Goal: Task Accomplishment & Management: Manage account settings

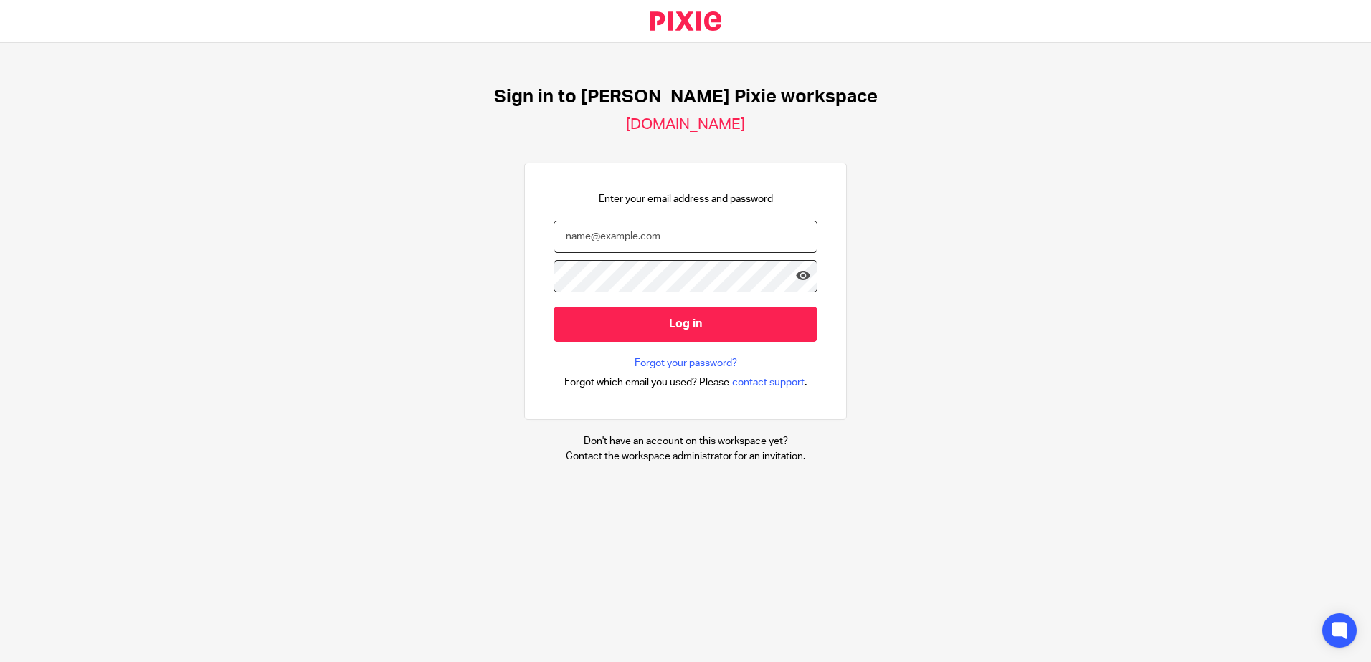
type input "[EMAIL_ADDRESS][DOMAIN_NAME]"
click at [685, 353] on form "aballard@menzies.co.uk Log in" at bounding box center [685, 288] width 264 height 135
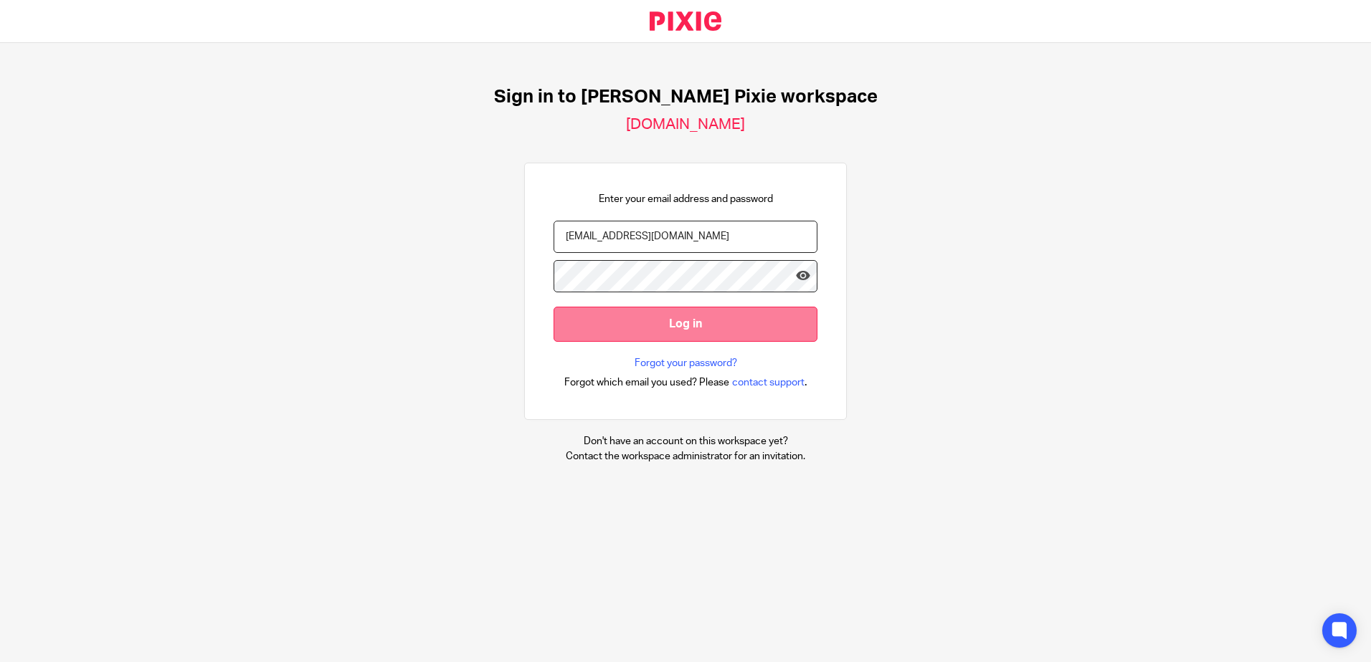
click at [684, 339] on input "Log in" at bounding box center [685, 324] width 264 height 35
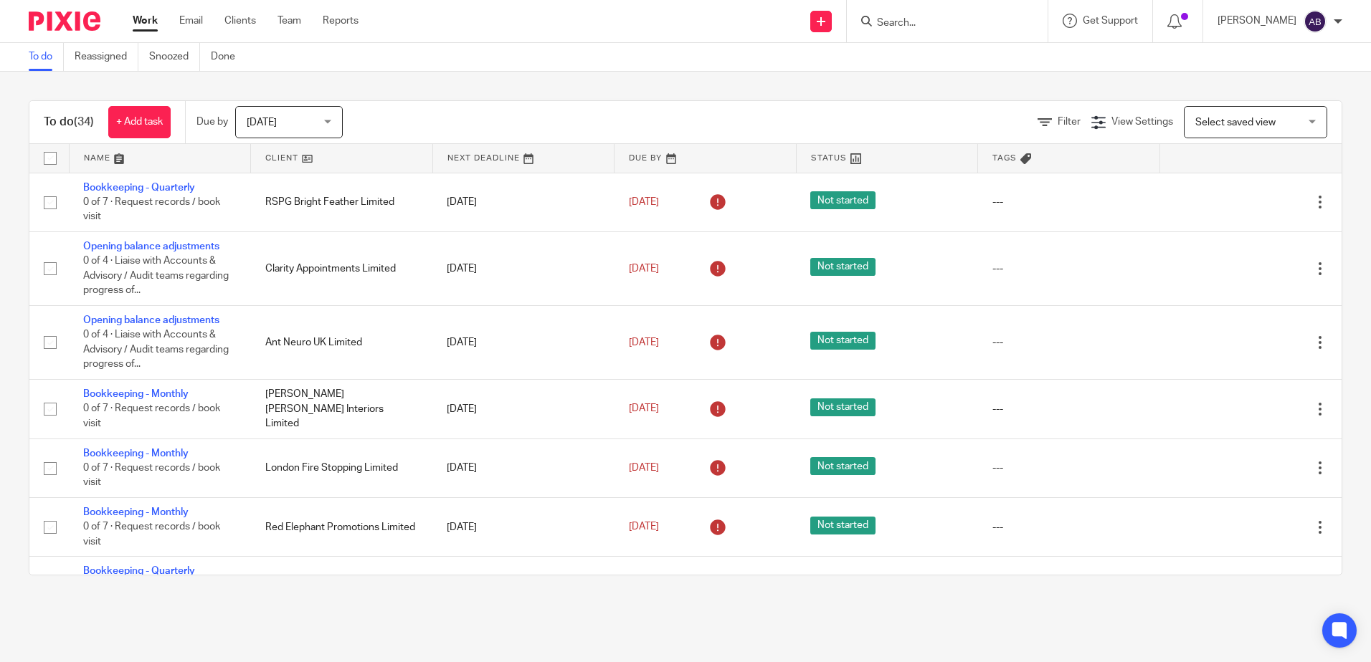
click at [343, 149] on link at bounding box center [341, 158] width 181 height 29
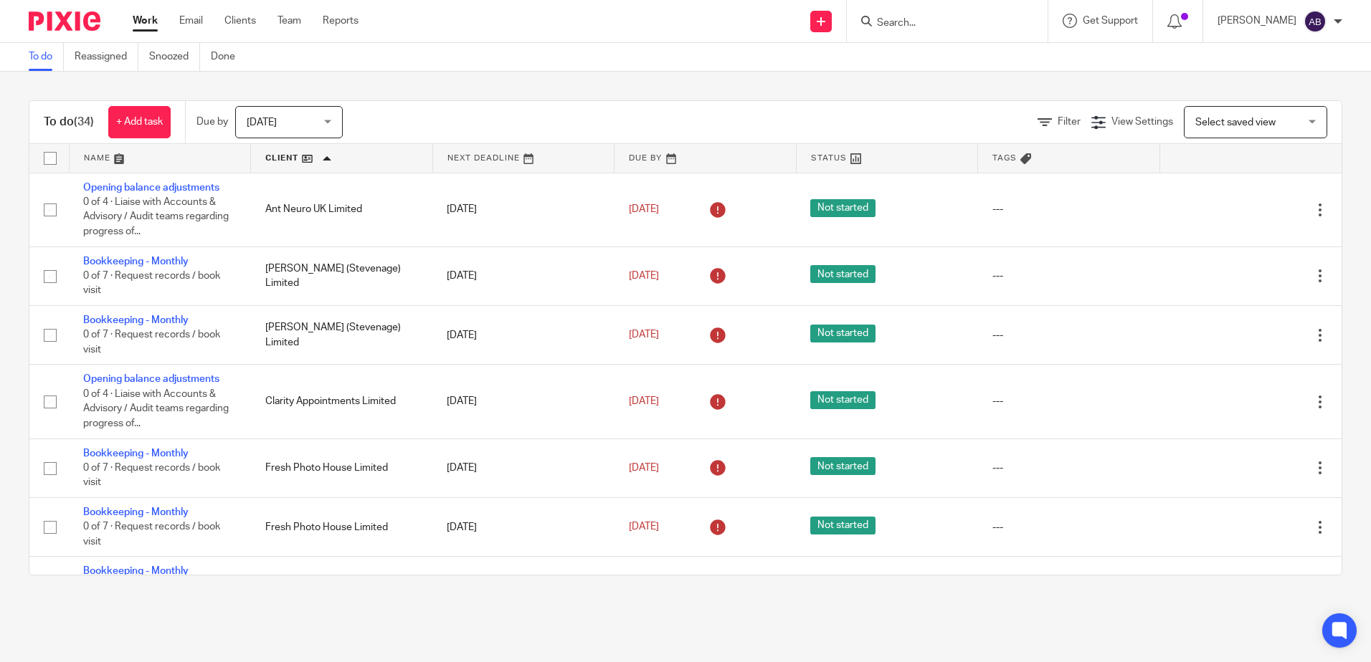
click at [303, 107] on div "Today Today" at bounding box center [289, 122] width 108 height 32
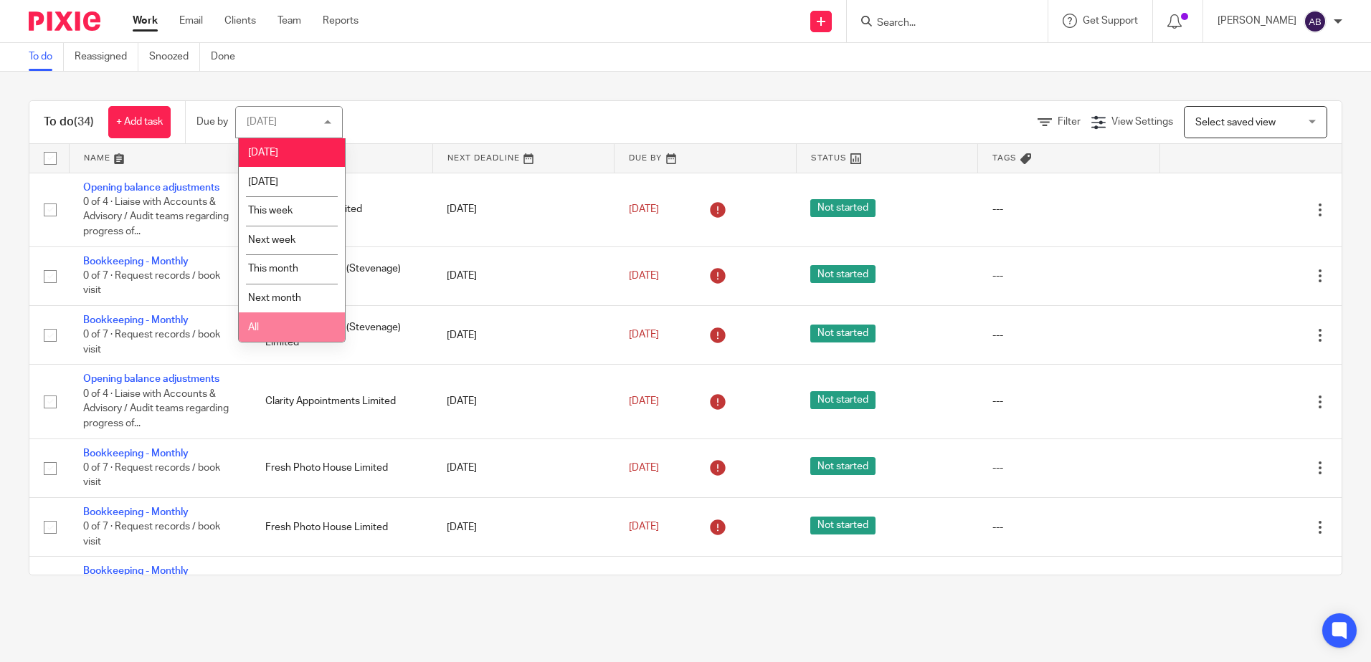
click at [296, 317] on li "All" at bounding box center [292, 327] width 106 height 29
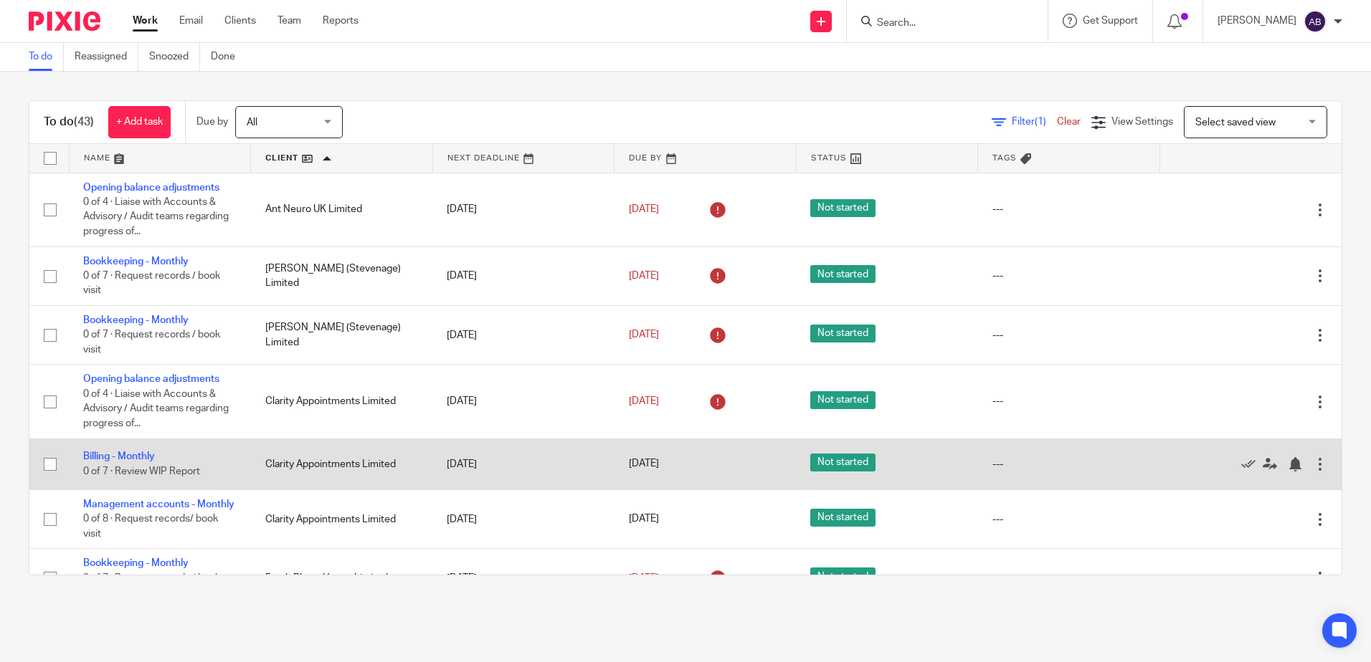
scroll to position [72, 0]
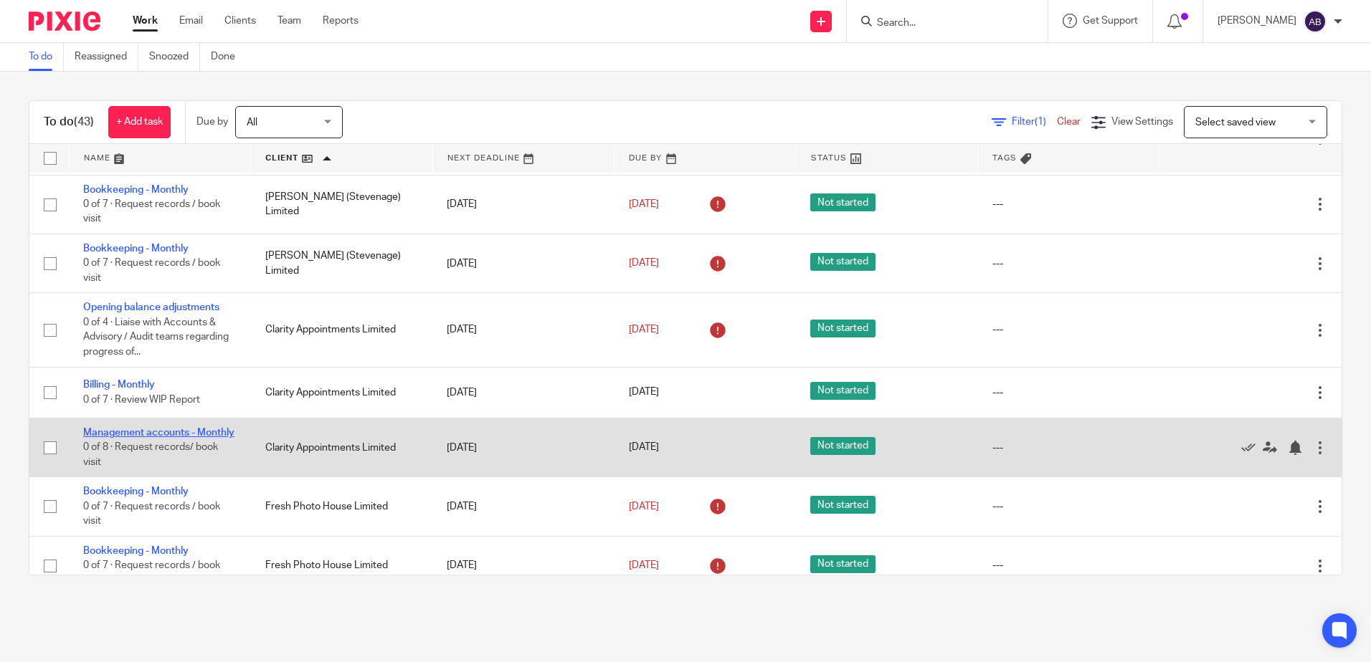
click at [109, 437] on link "Management accounts - Monthly" at bounding box center [158, 433] width 151 height 10
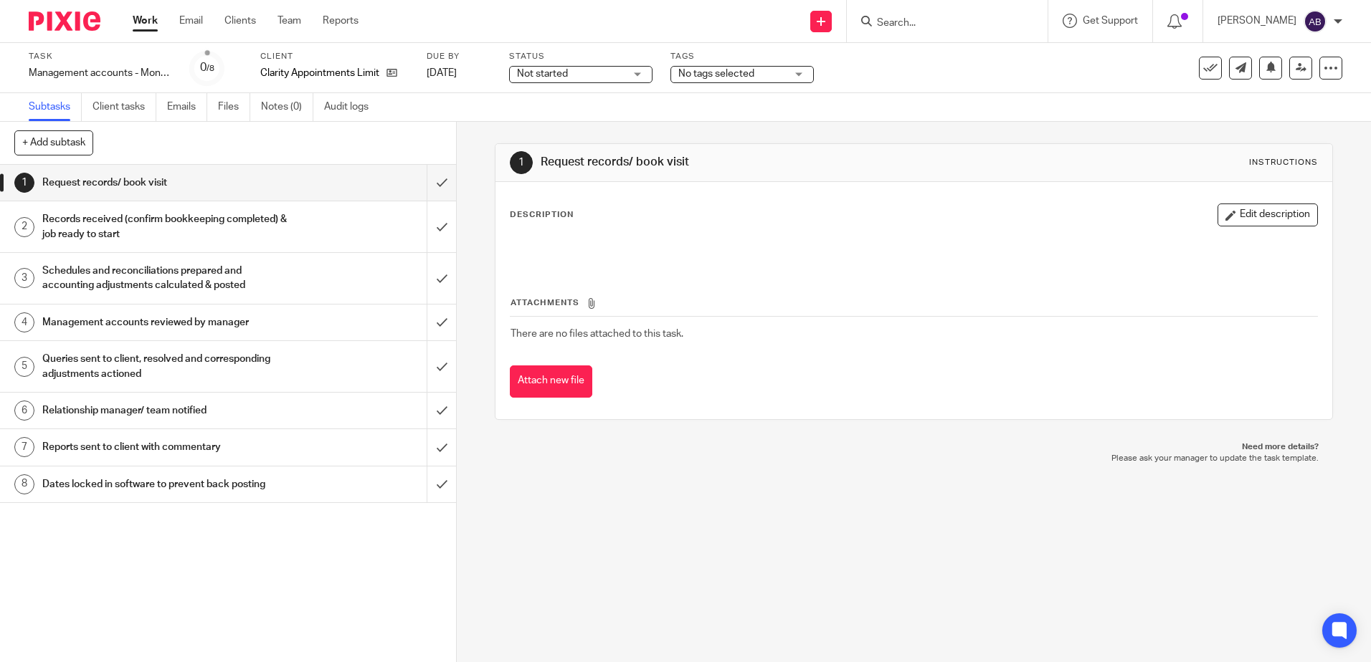
click at [617, 66] on div "Not started Not started" at bounding box center [580, 74] width 143 height 17
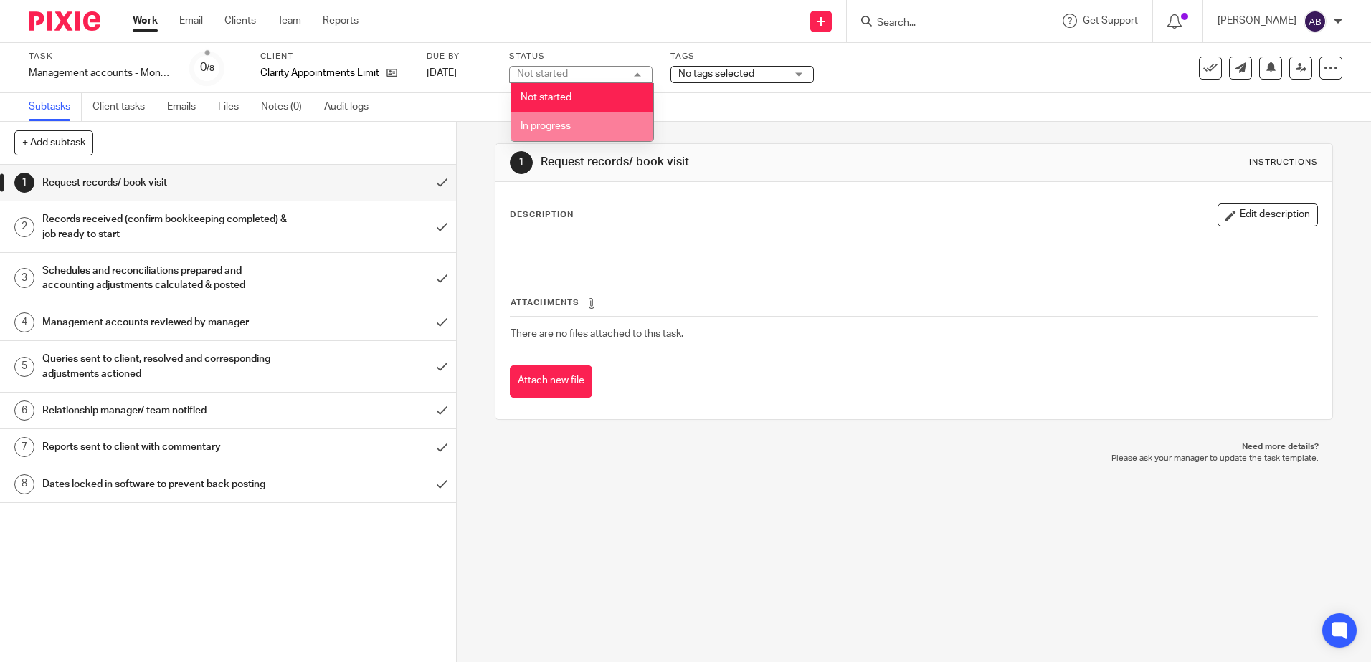
click at [601, 120] on li "In progress" at bounding box center [582, 126] width 142 height 29
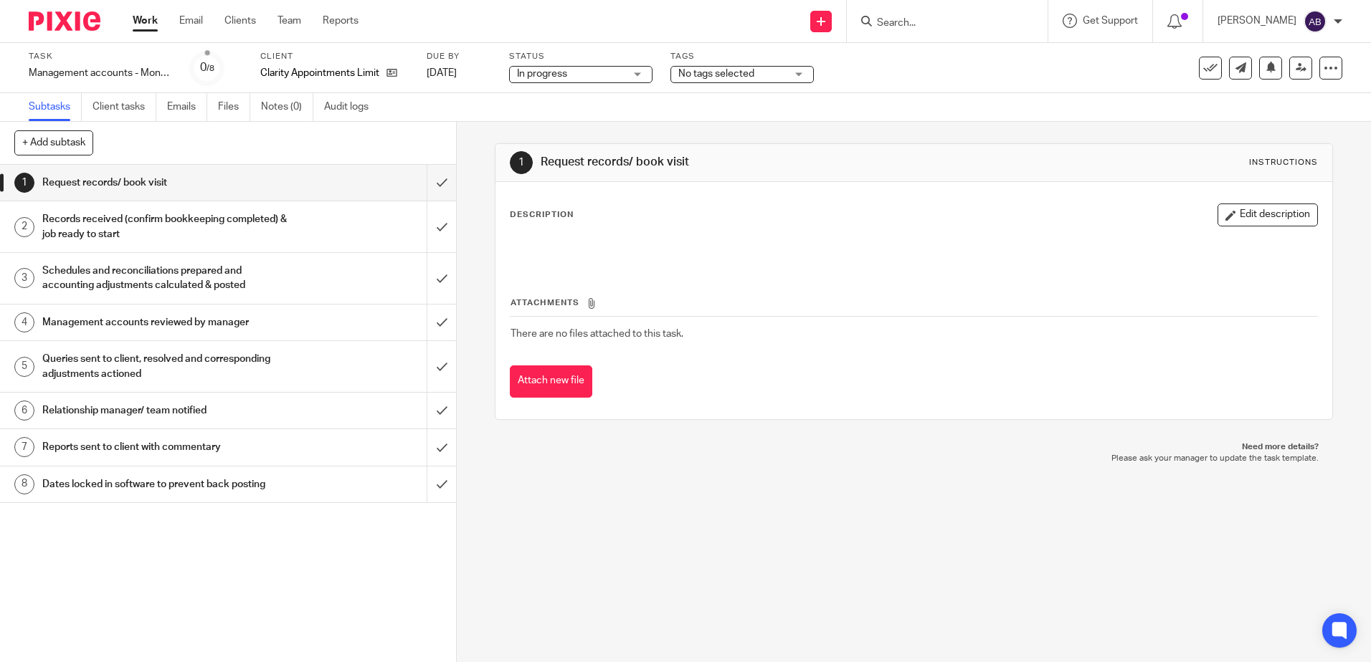
click at [734, 67] on span "No tags selected" at bounding box center [732, 74] width 108 height 15
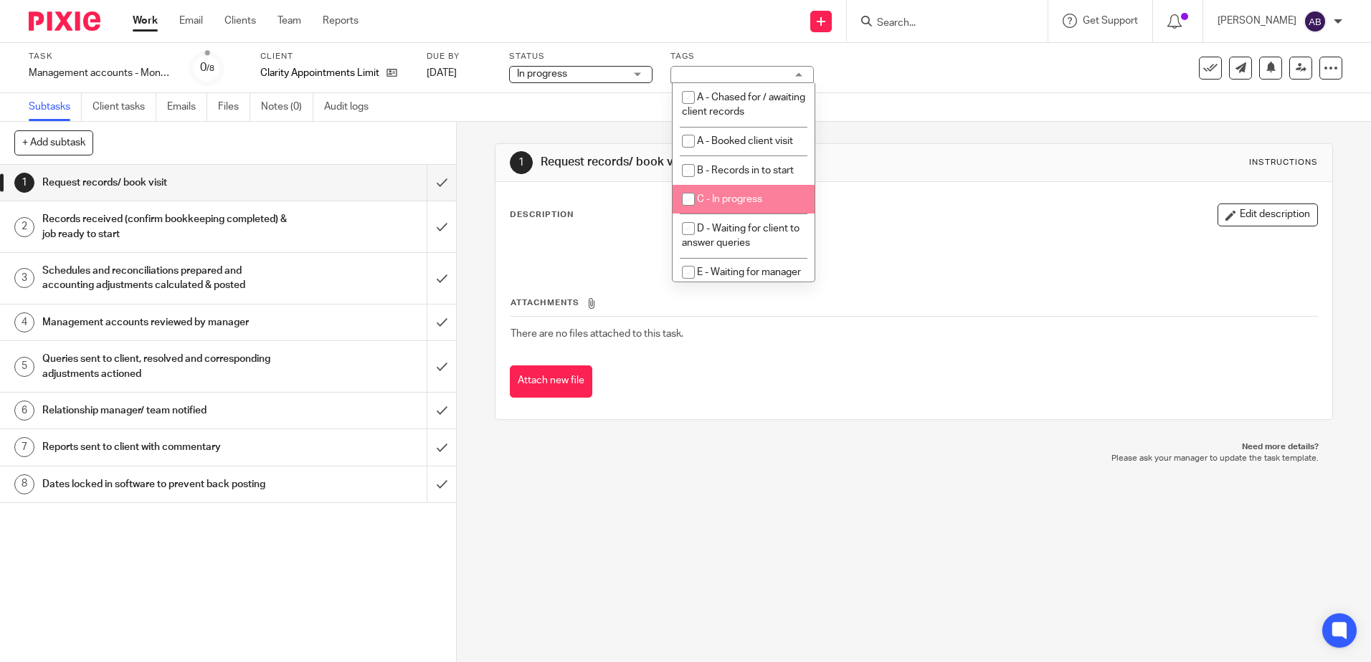
scroll to position [72, 0]
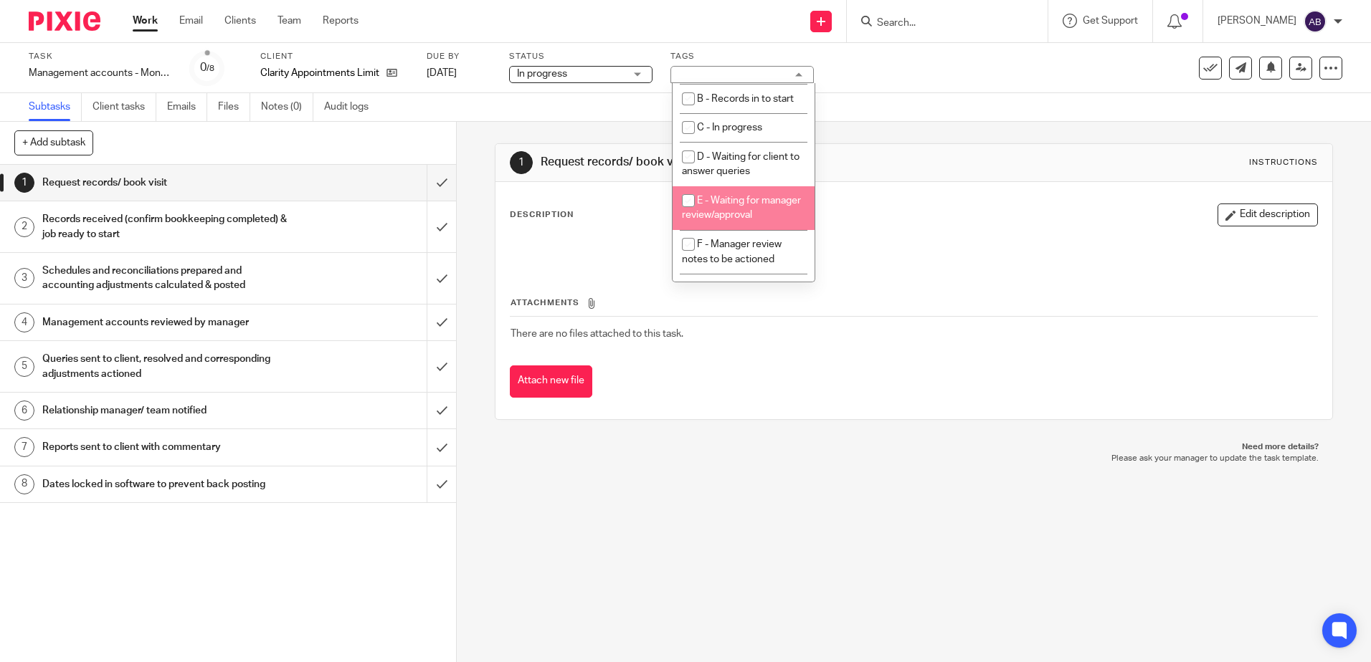
click at [756, 212] on li "E - Waiting for manager review/approval" at bounding box center [743, 208] width 142 height 44
checkbox input "true"
click at [992, 126] on div "1 Request records/ book visit Instructions Description Edit description Attachm…" at bounding box center [913, 282] width 837 height 320
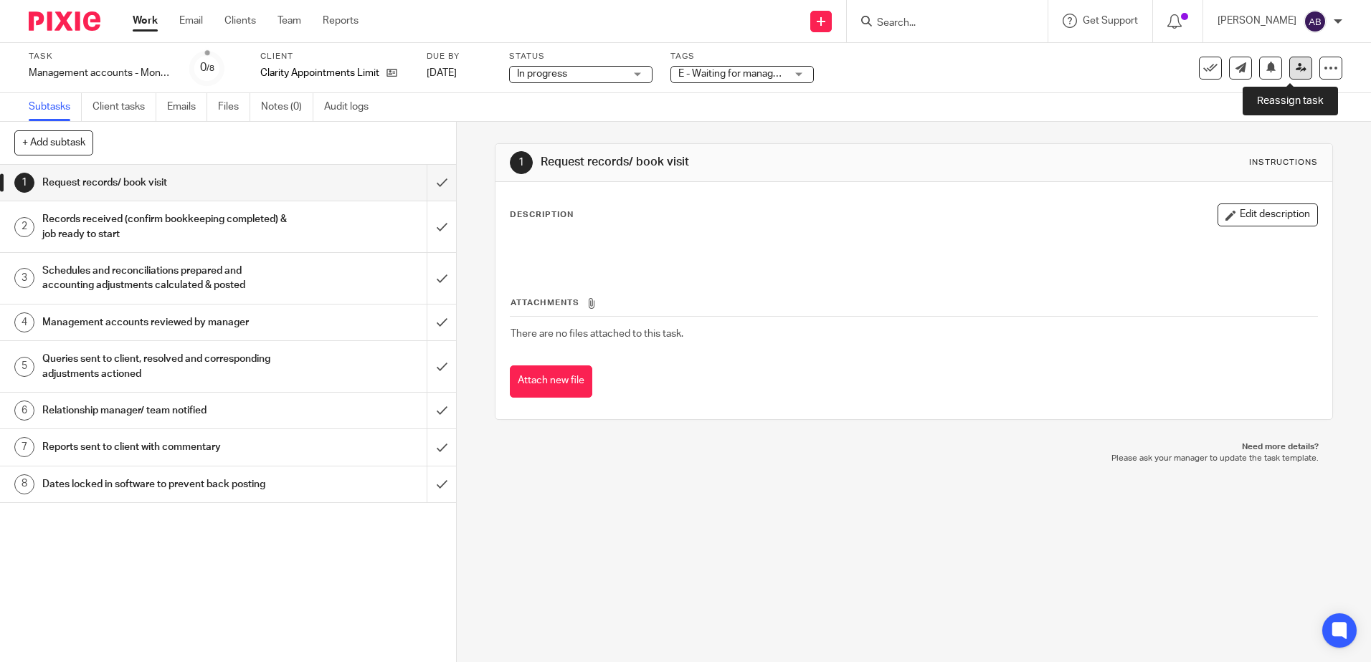
click at [1290, 62] on link at bounding box center [1300, 68] width 23 height 23
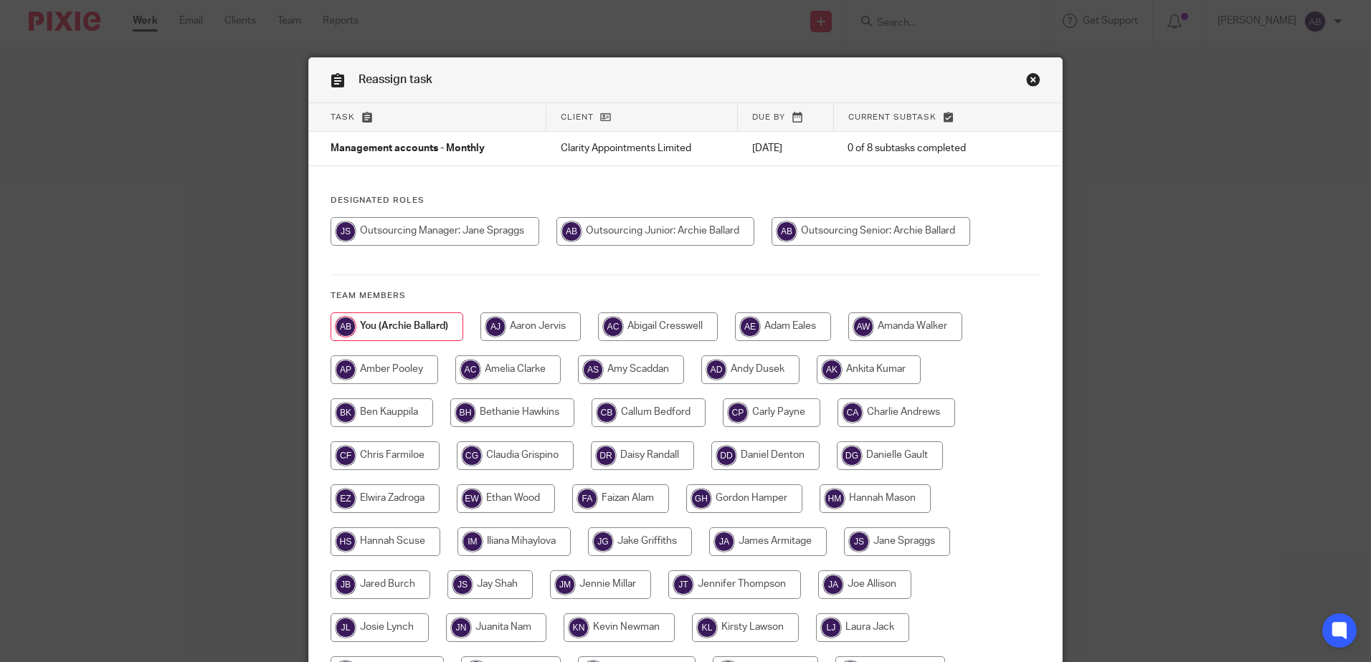
click at [459, 231] on input "radio" at bounding box center [434, 231] width 209 height 29
radio input "true"
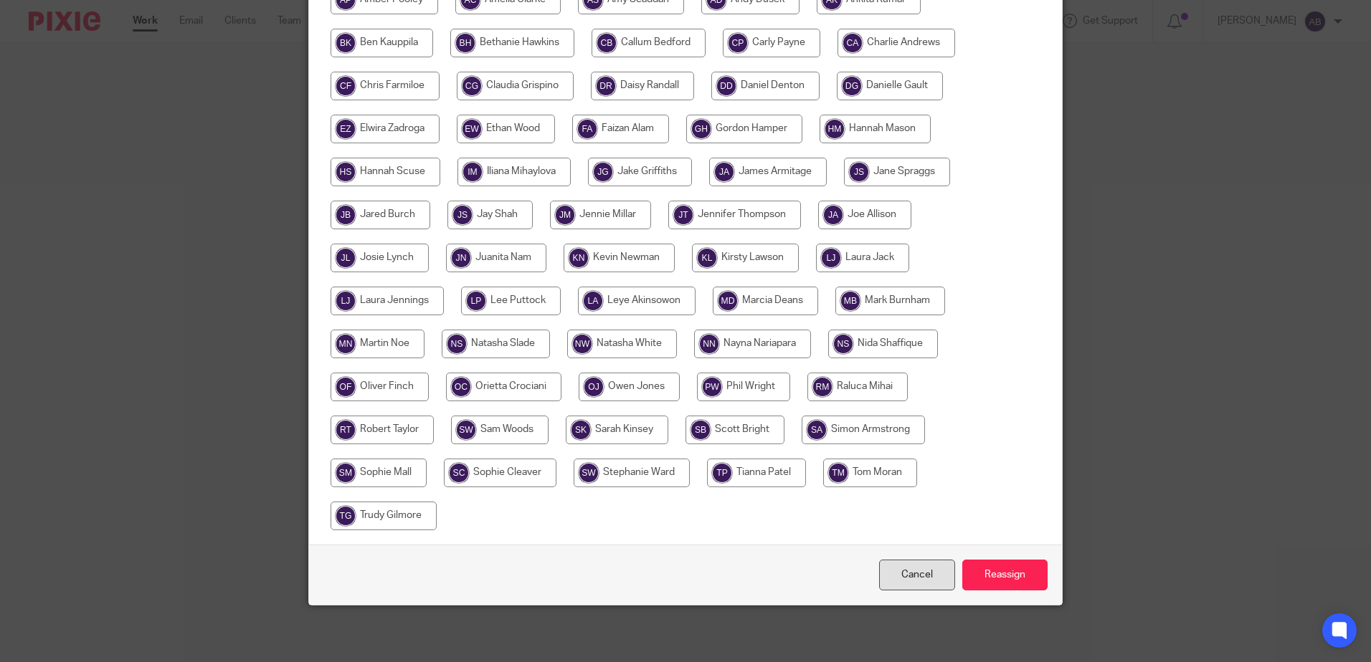
scroll to position [371, 0]
click at [976, 572] on input "Reassign" at bounding box center [1004, 574] width 85 height 31
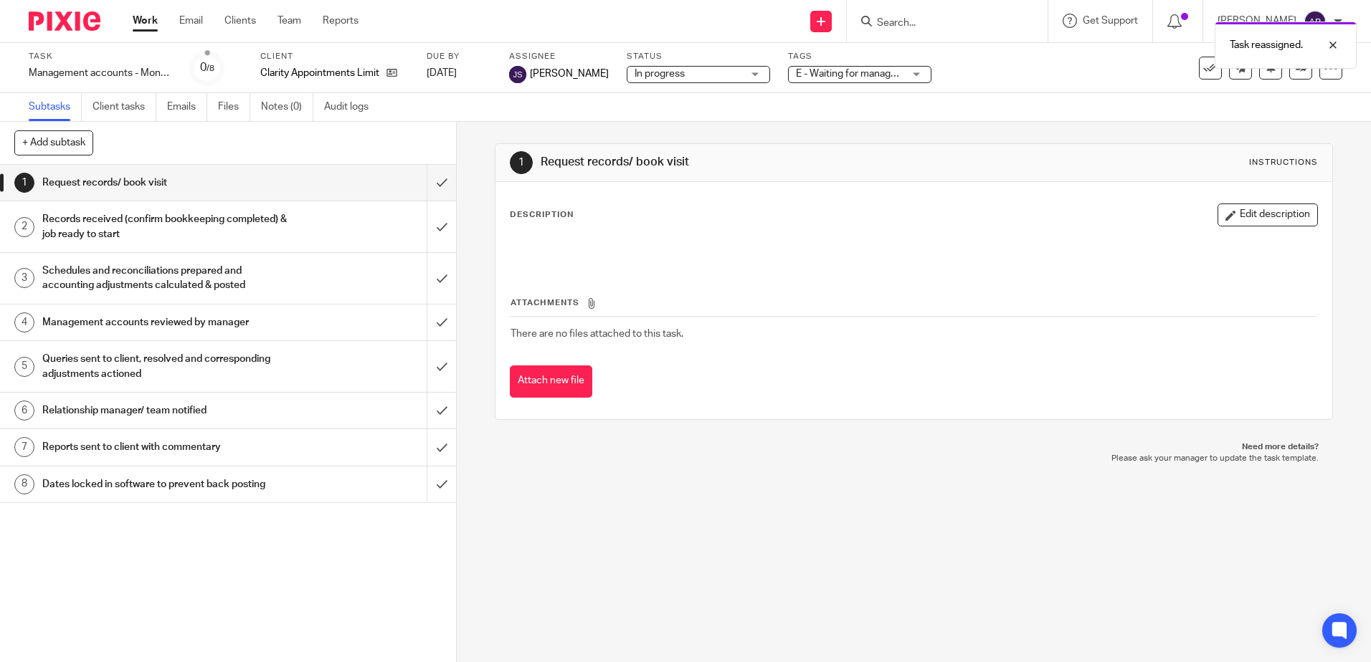
click at [143, 27] on link "Work" at bounding box center [145, 21] width 25 height 14
